Goal: Subscribe to service/newsletter

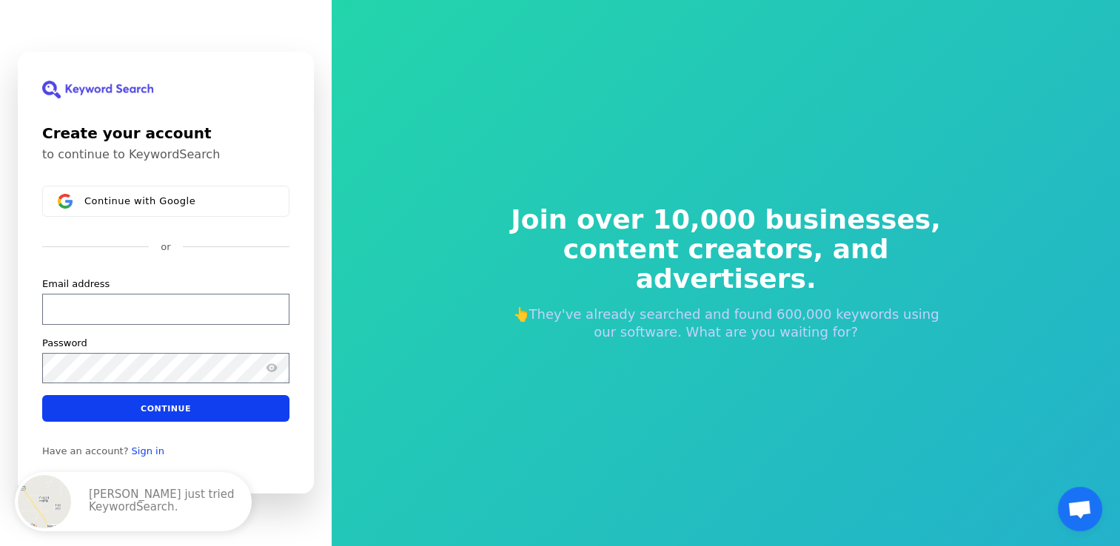
click at [563, 335] on div "Join over 10,000 businesses, content creators, and advertisers. 👆They've alread…" at bounding box center [727, 273] width 498 height 255
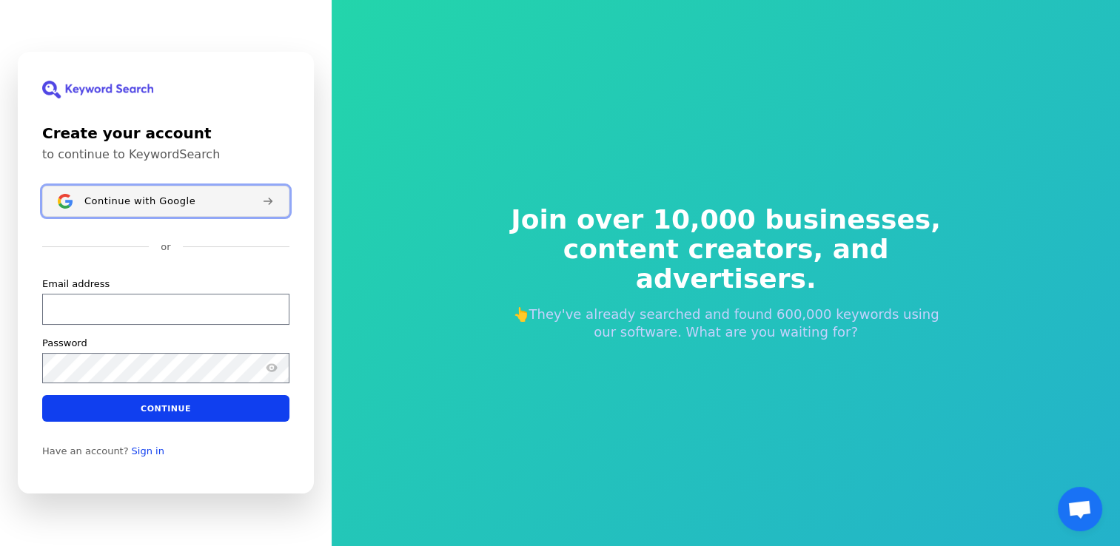
click at [145, 203] on span "Continue with Google" at bounding box center [139, 201] width 111 height 12
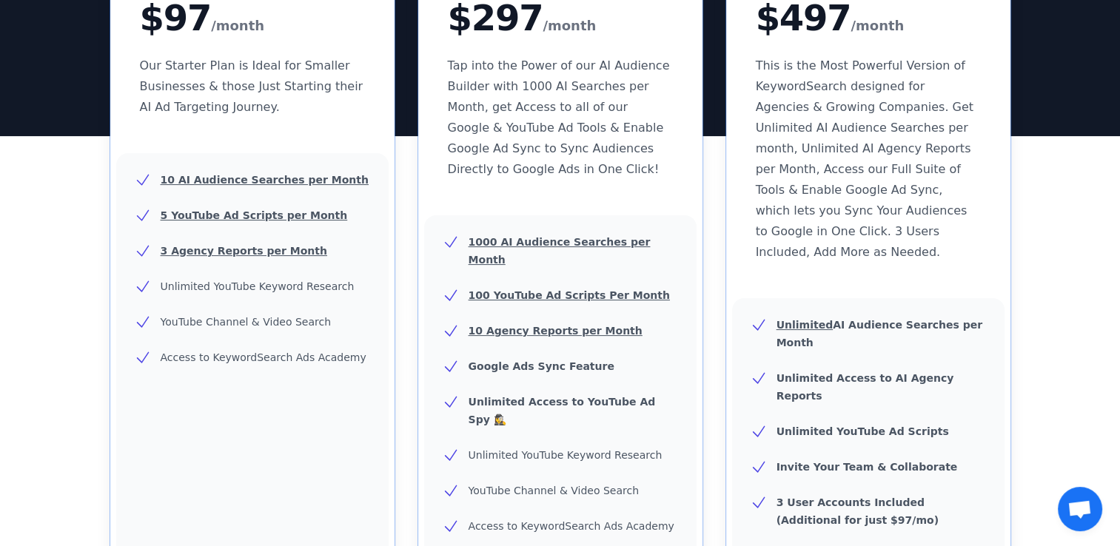
scroll to position [259, 0]
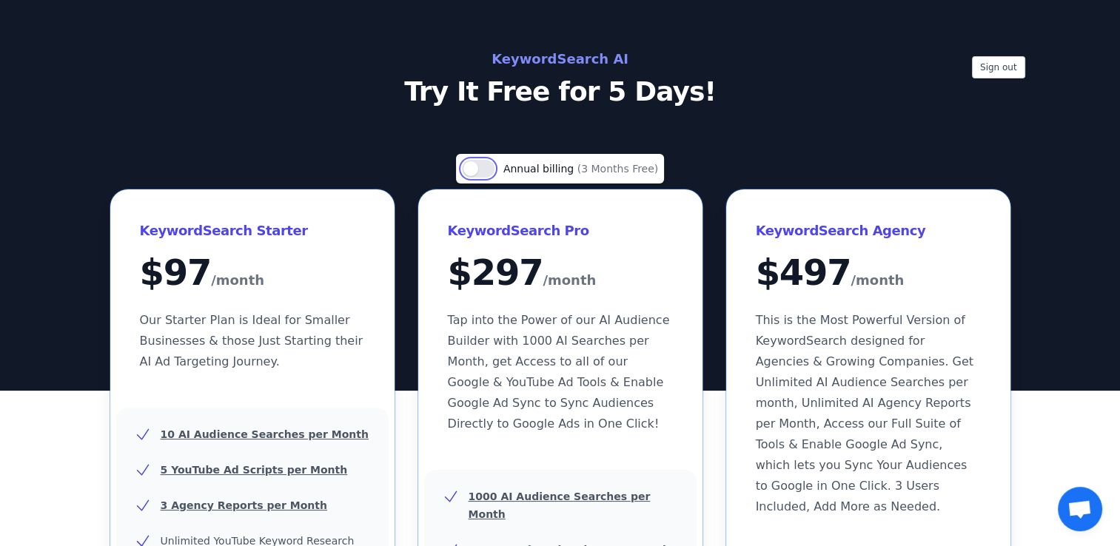
click at [484, 173] on button "Use setting" at bounding box center [478, 169] width 33 height 18
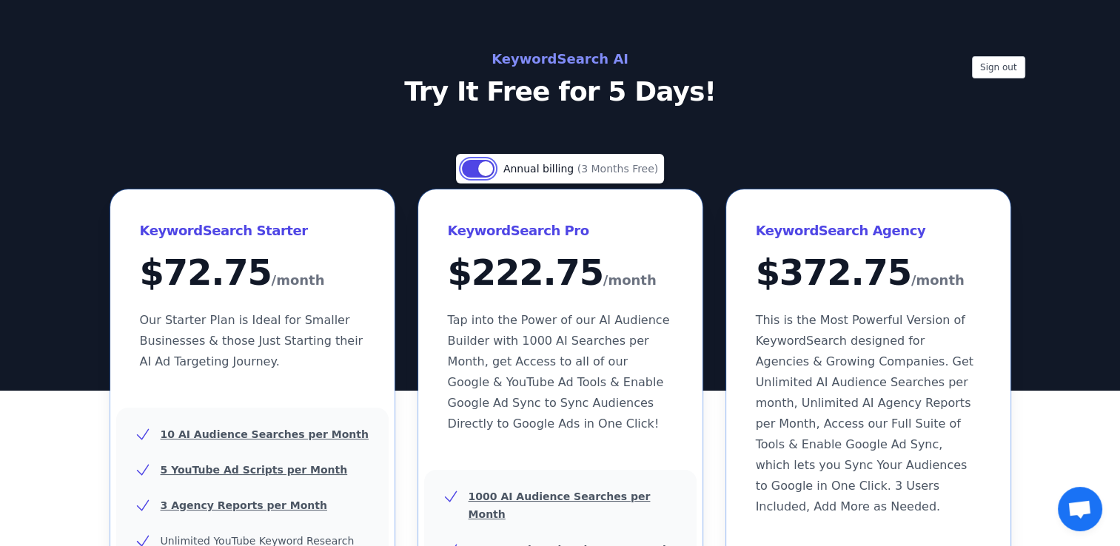
click at [484, 173] on button "Use setting" at bounding box center [478, 169] width 33 height 18
